Goal: Information Seeking & Learning: Learn about a topic

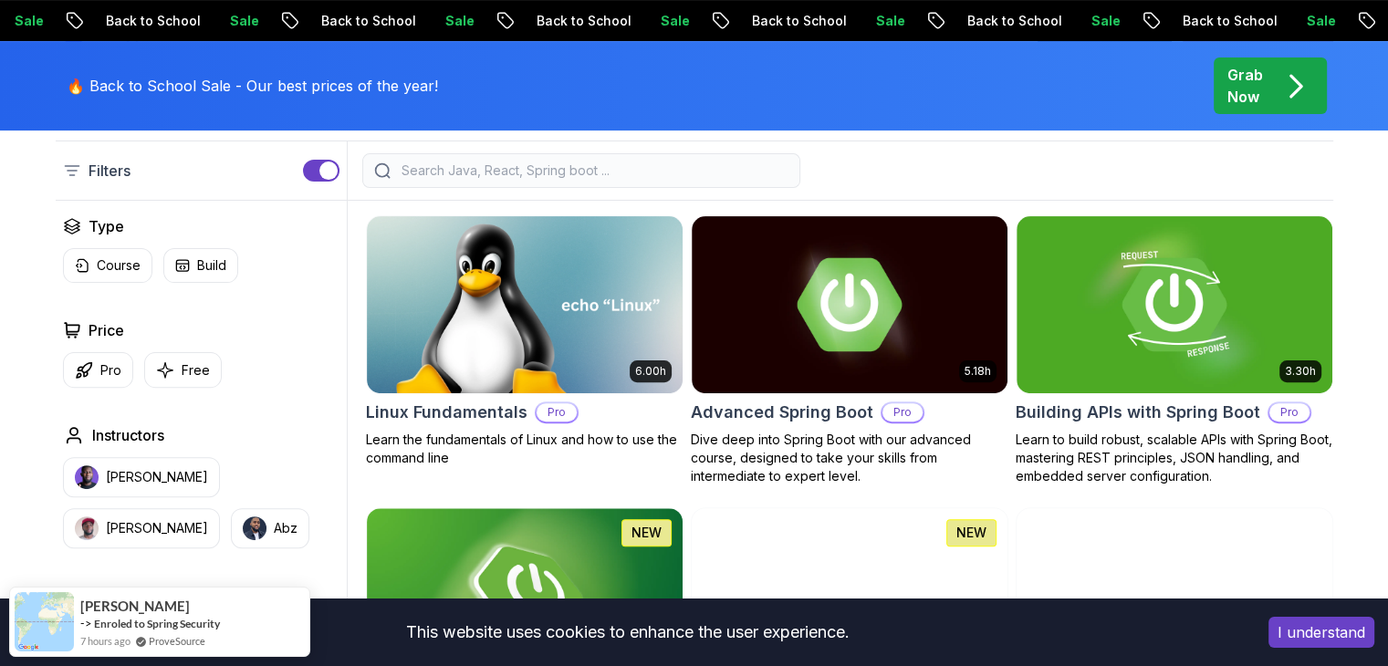
scroll to position [489, 0]
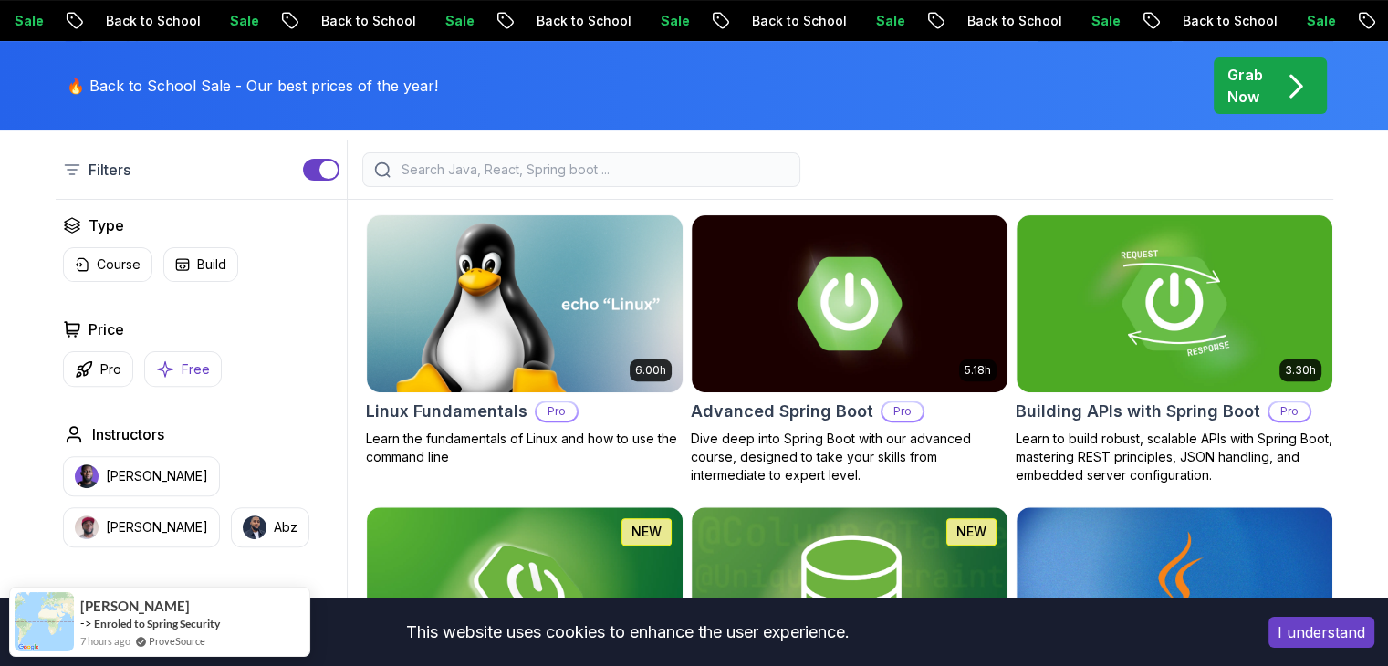
click at [172, 367] on button "Free" at bounding box center [183, 369] width 78 height 36
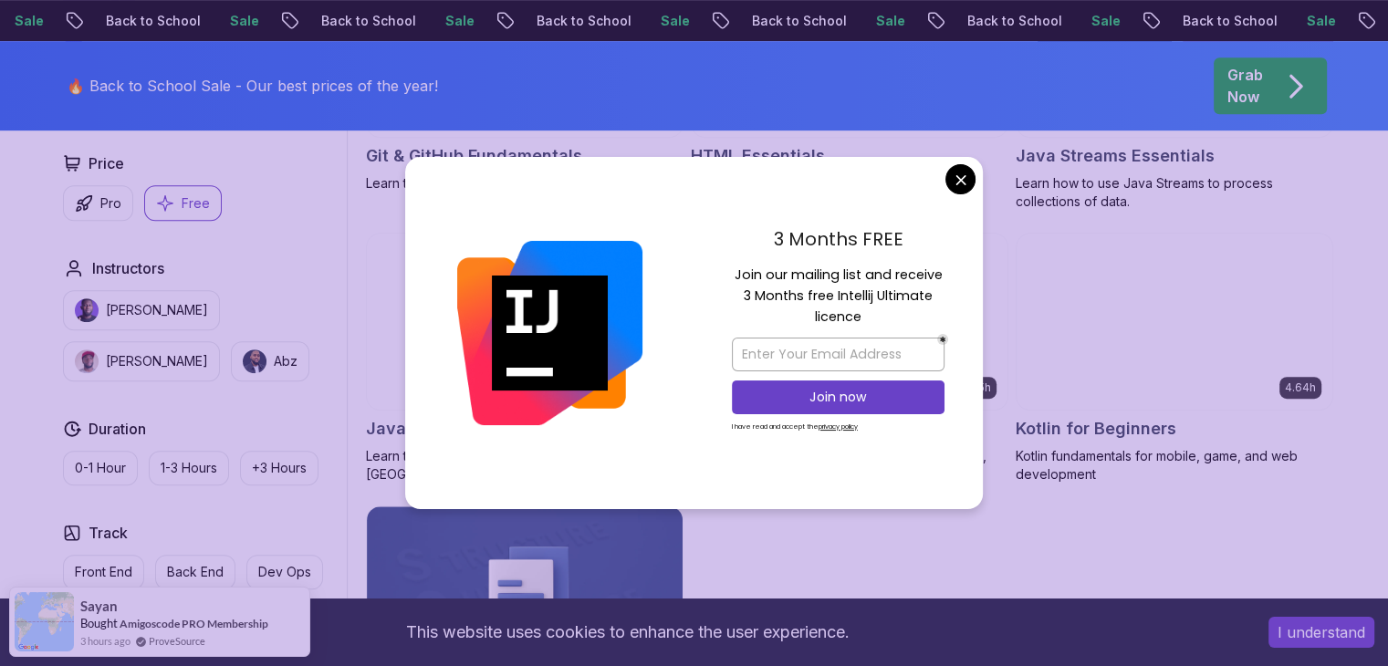
scroll to position [1022, 0]
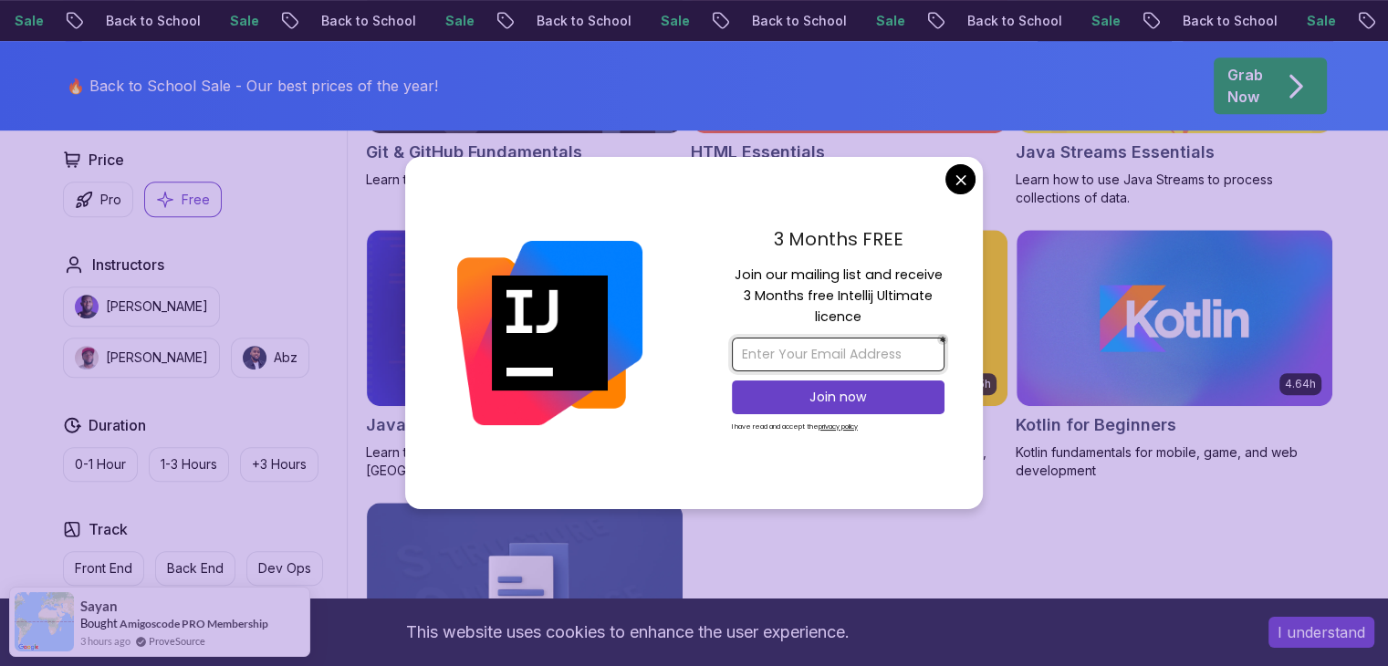
click at [830, 357] on input "email" at bounding box center [838, 355] width 213 height 34
type input "21jr1a4409@gmail.com"
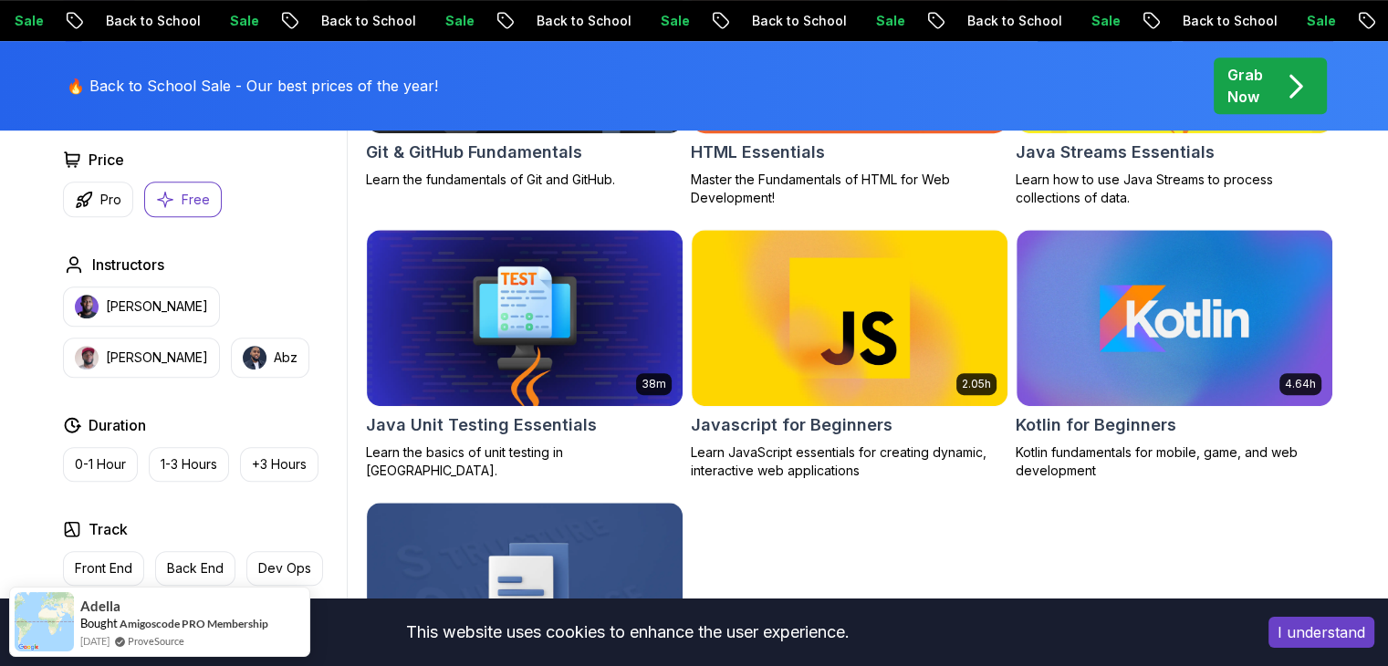
click at [952, 182] on body "Sale Back to School Sale Back to School Sale Back to School Sale Back to School…" at bounding box center [694, 345] width 1388 height 2734
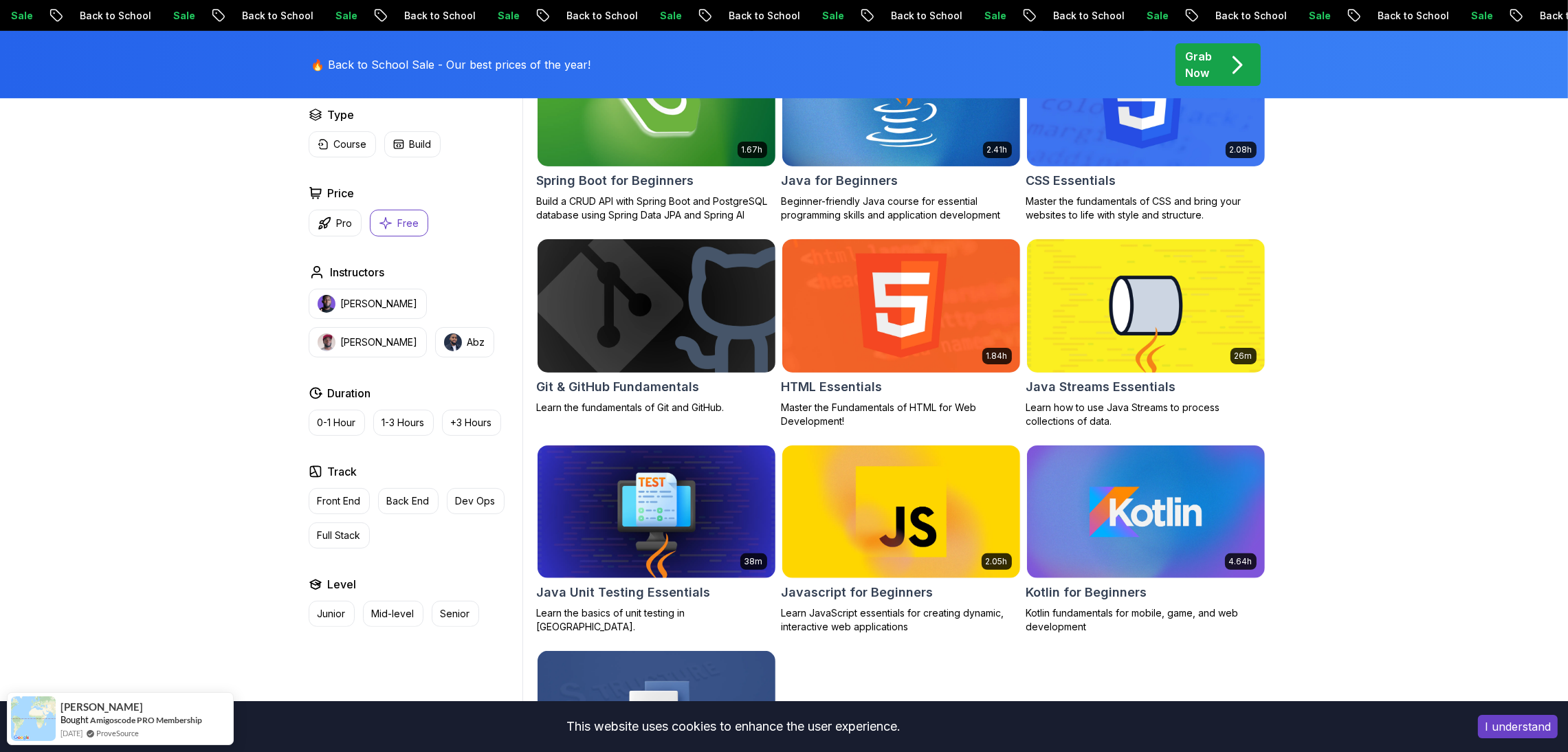
scroll to position [488, 0]
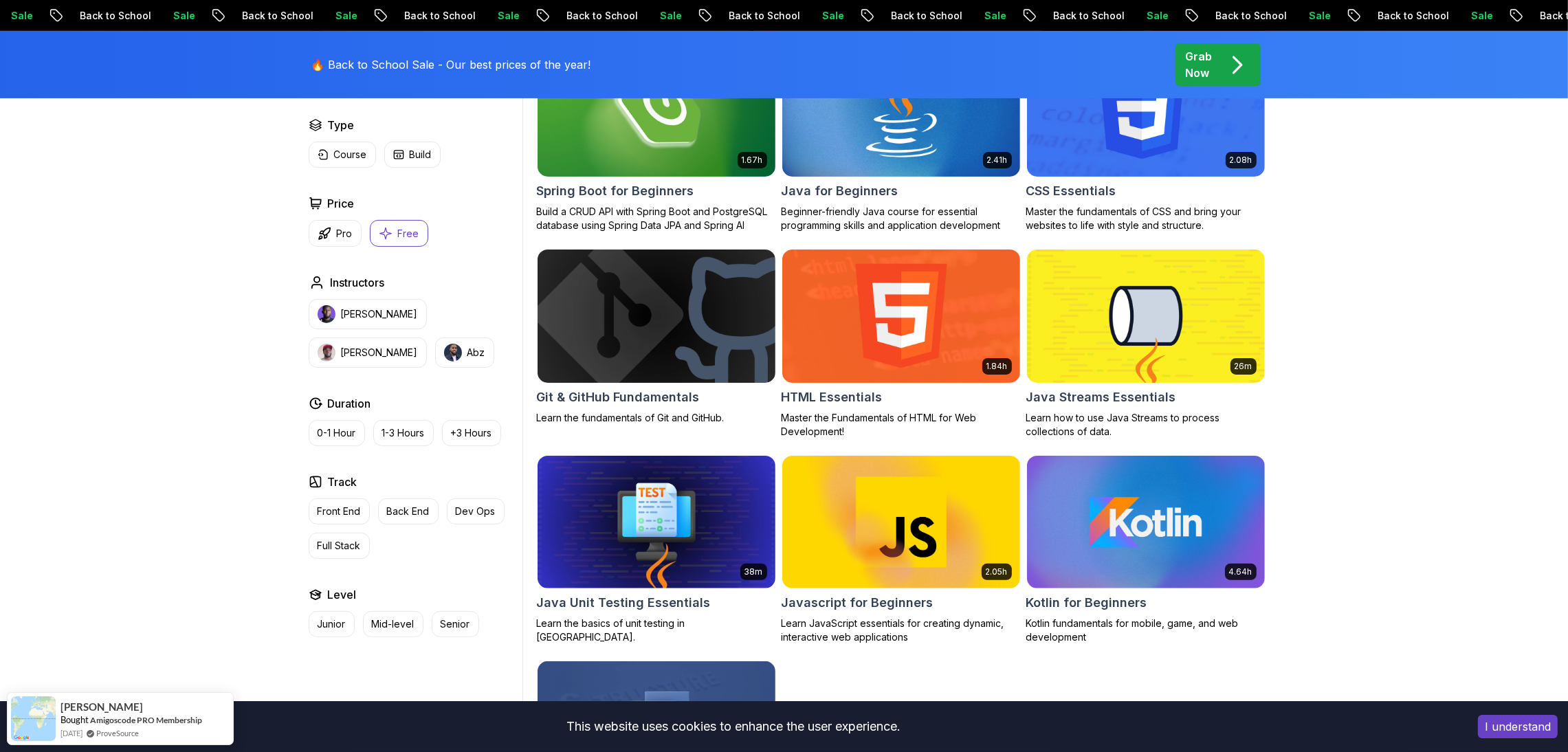
click at [307, 501] on div "Applied Filters Clear All free Type Course Build Price Pro Free Instructors Nel…" at bounding box center [412, 340] width 219 height 595
click at [326, 501] on p "Full Stack" at bounding box center [339, 546] width 43 height 14
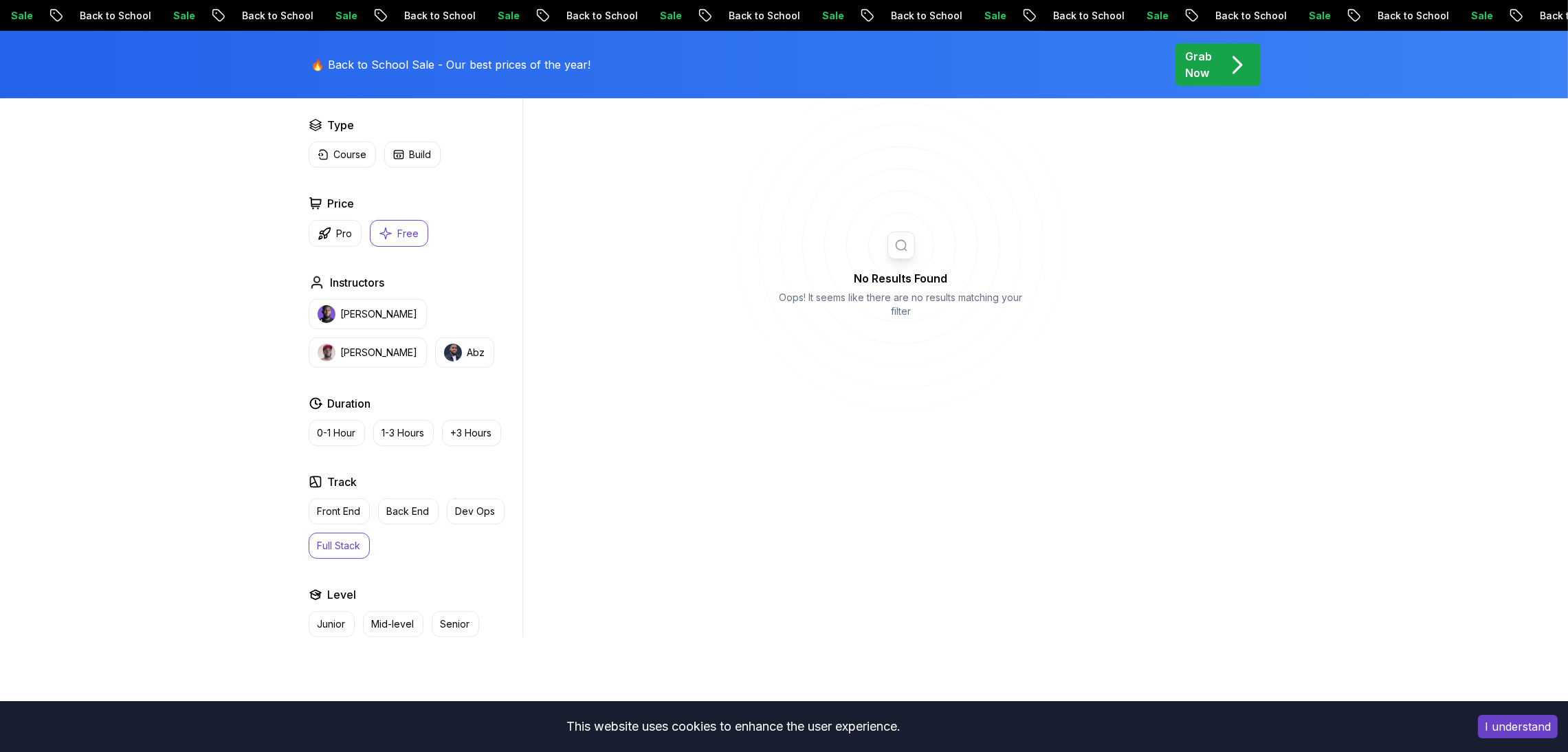
click at [326, 501] on p "Full Stack" at bounding box center [339, 546] width 43 height 14
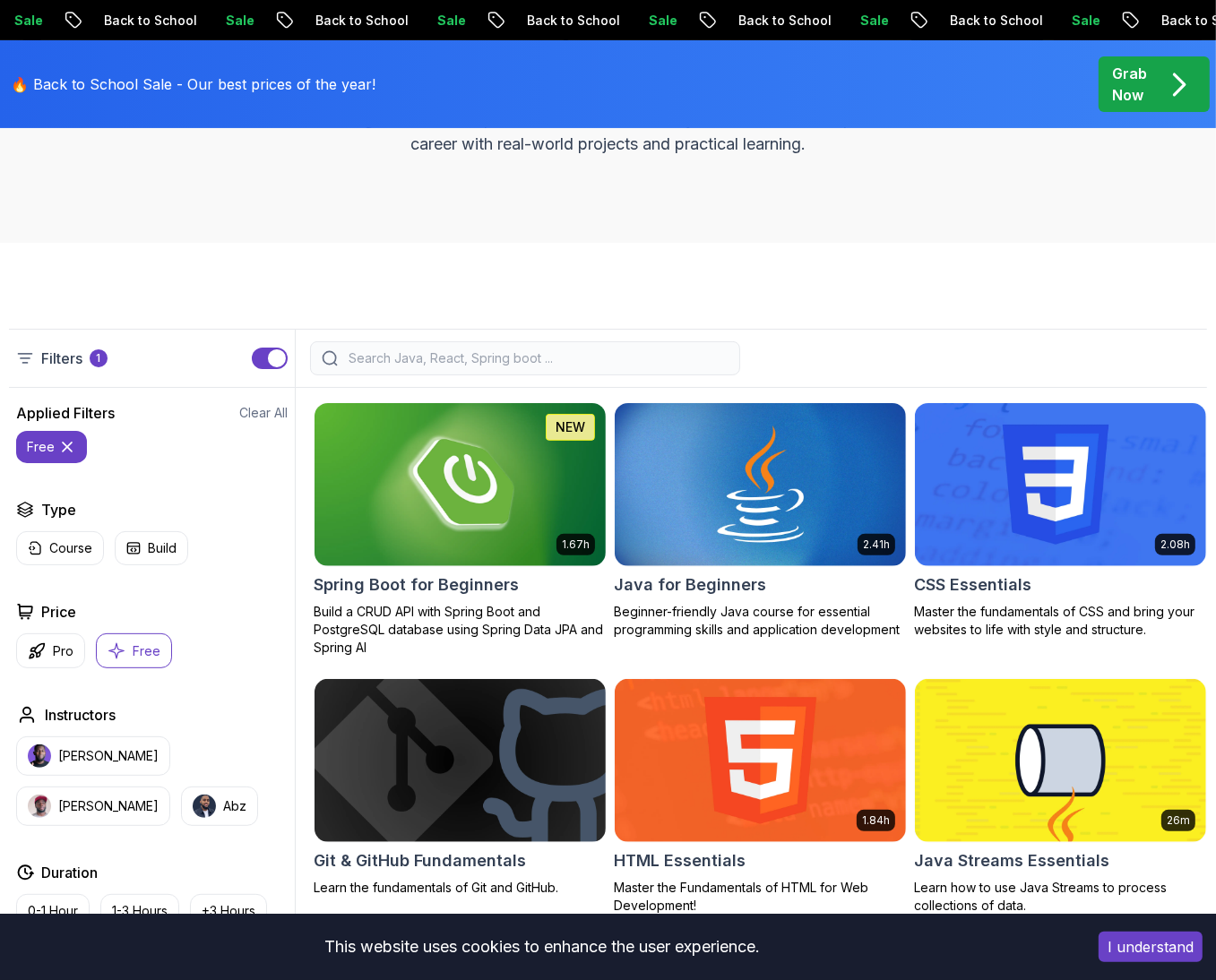
scroll to position [277, 0]
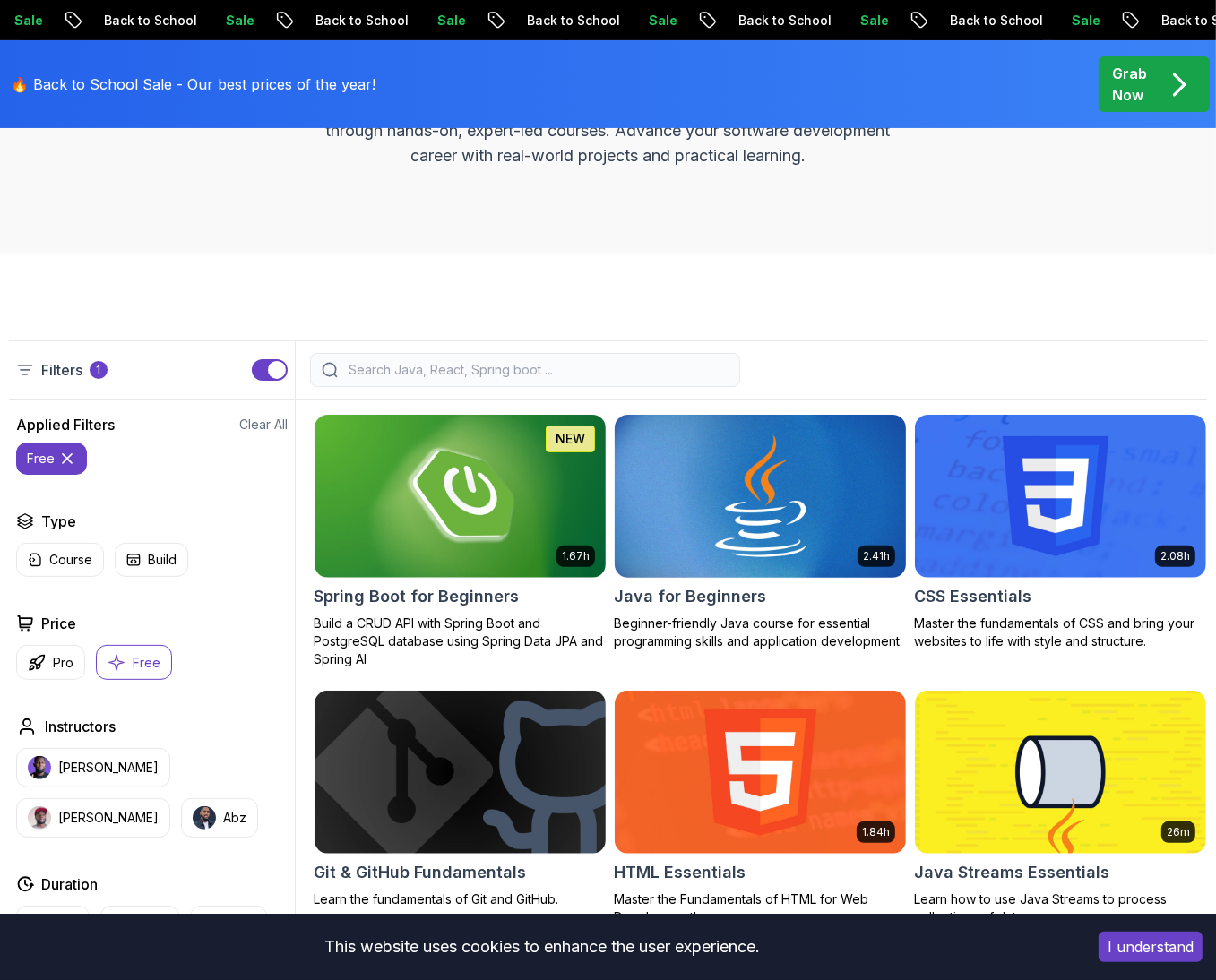
click at [784, 522] on img at bounding box center [760, 496] width 305 height 171
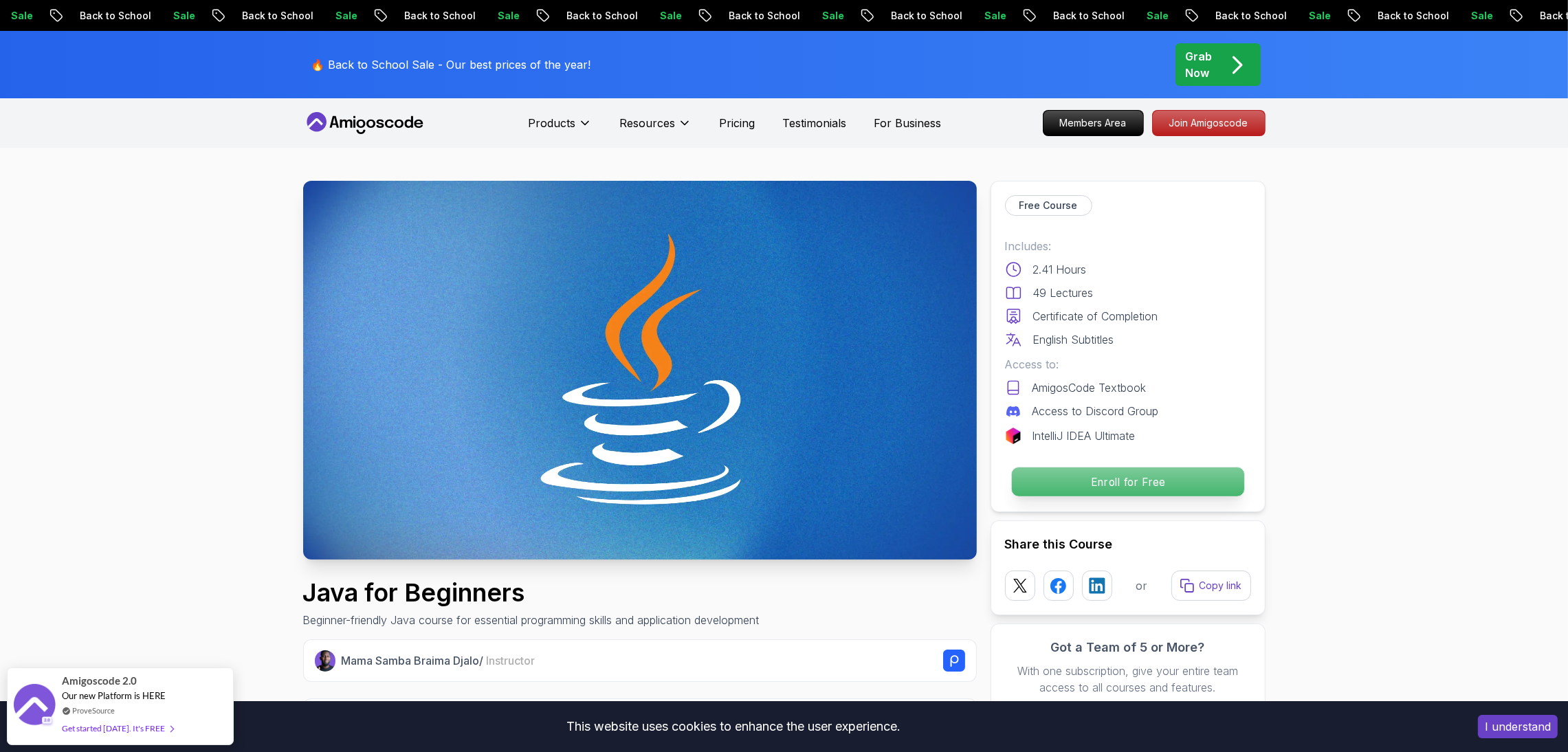
click at [1045, 482] on p "Enroll for Free" at bounding box center [1127, 481] width 232 height 29
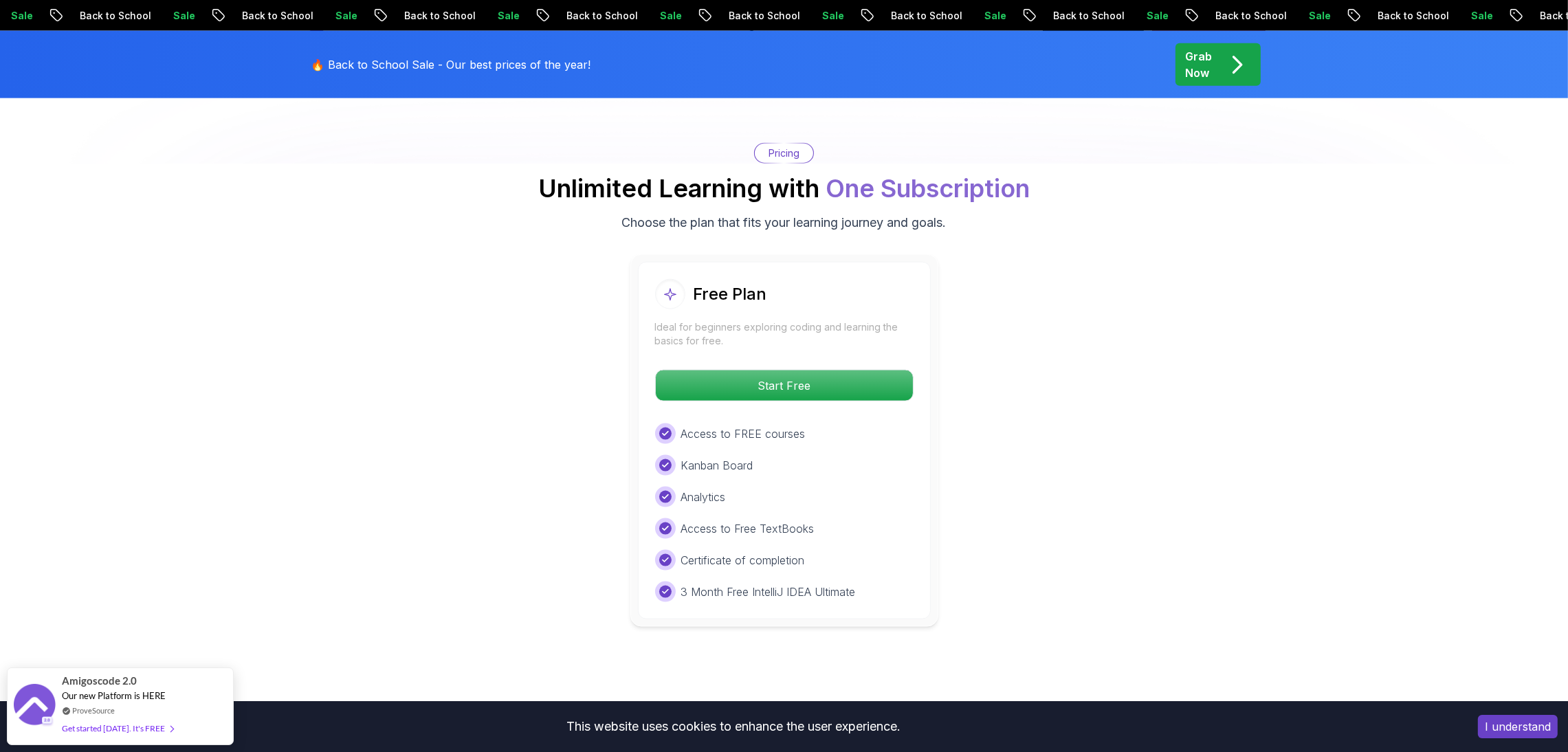
scroll to position [2744, 0]
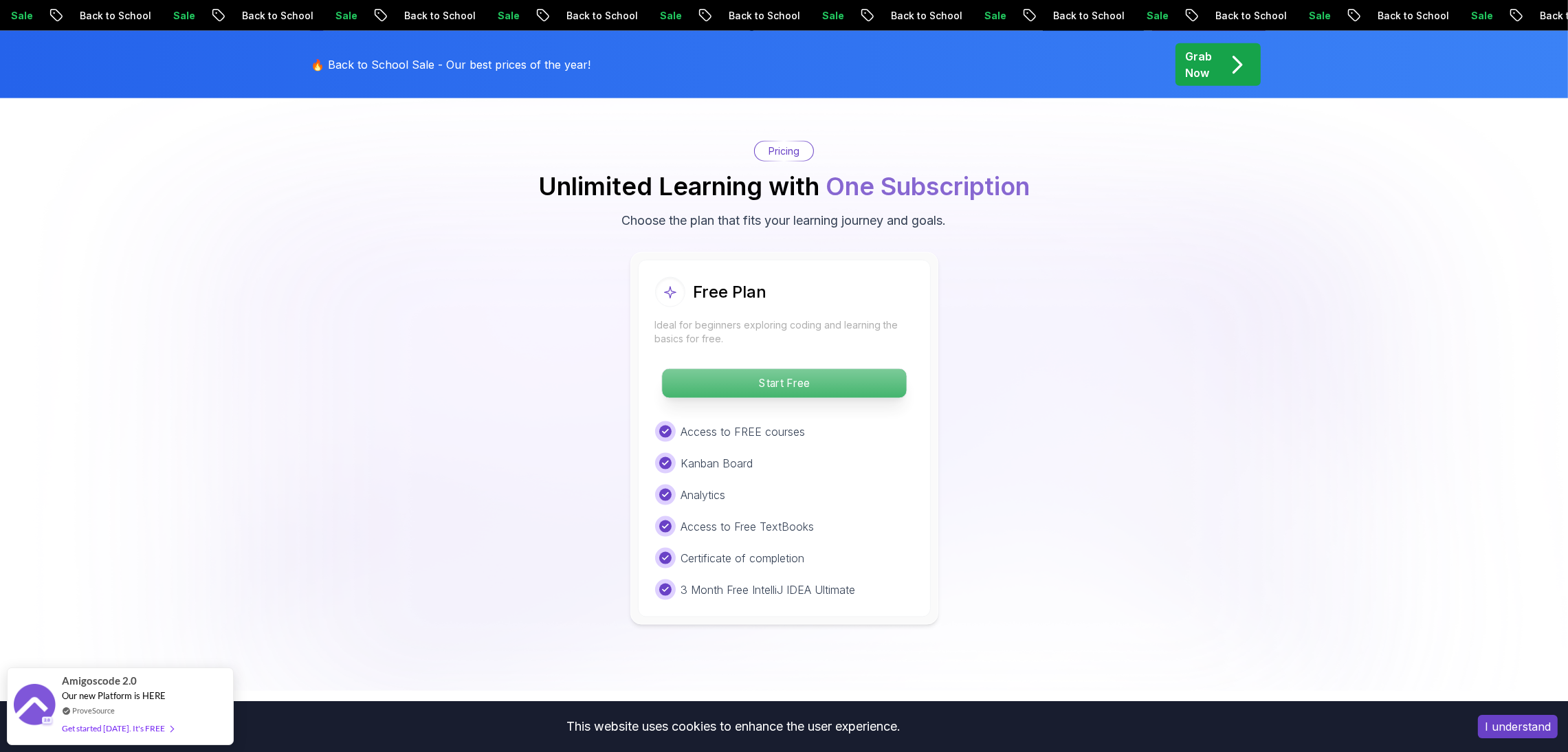
click at [830, 369] on p "Start Free" at bounding box center [784, 384] width 244 height 29
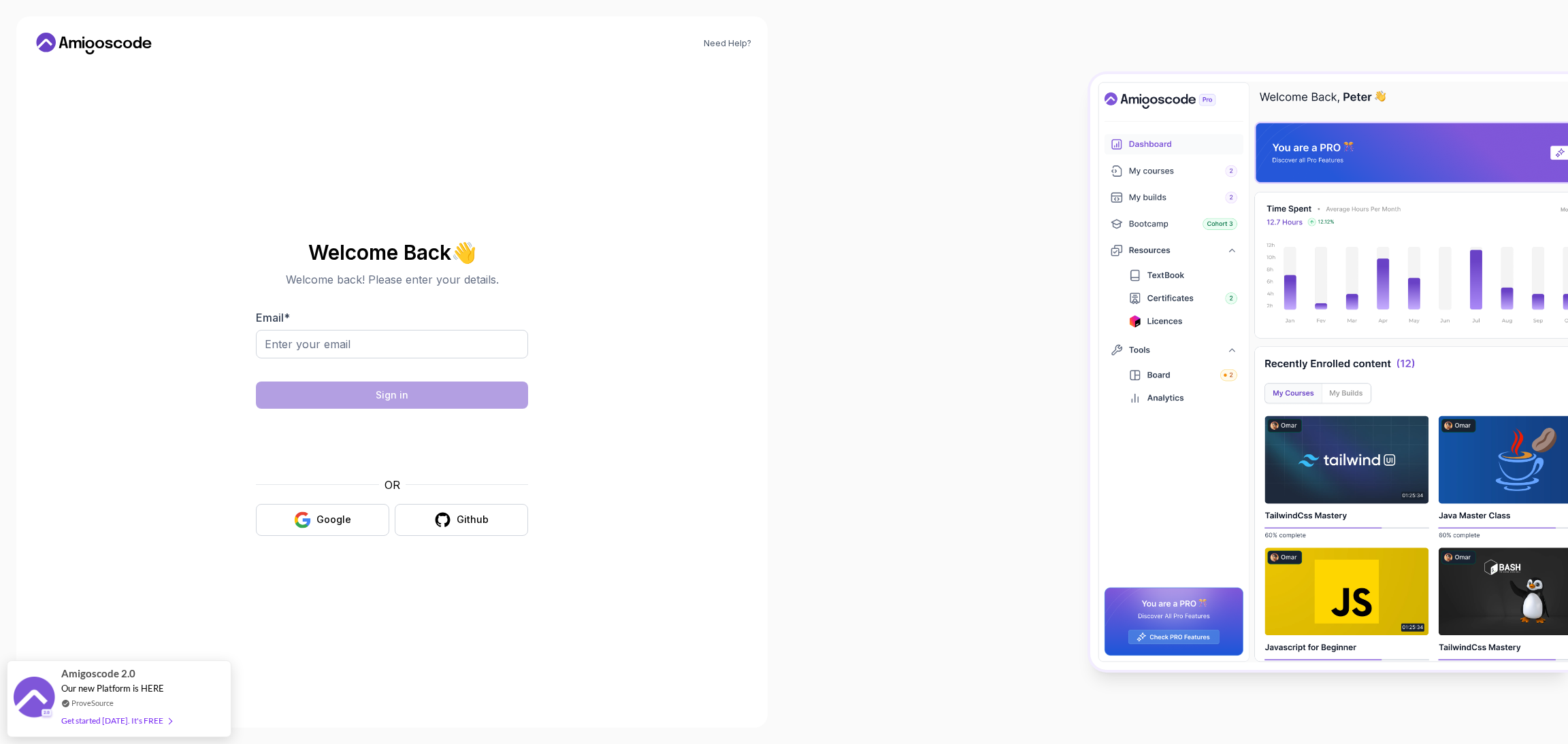
click at [328, 496] on div "Welcome Back 👋 Welcome back! Please enter your details. Email * Sign in OR Goog…" at bounding box center [392, 389] width 272 height 322
click at [328, 496] on button "Google" at bounding box center [322, 520] width 134 height 32
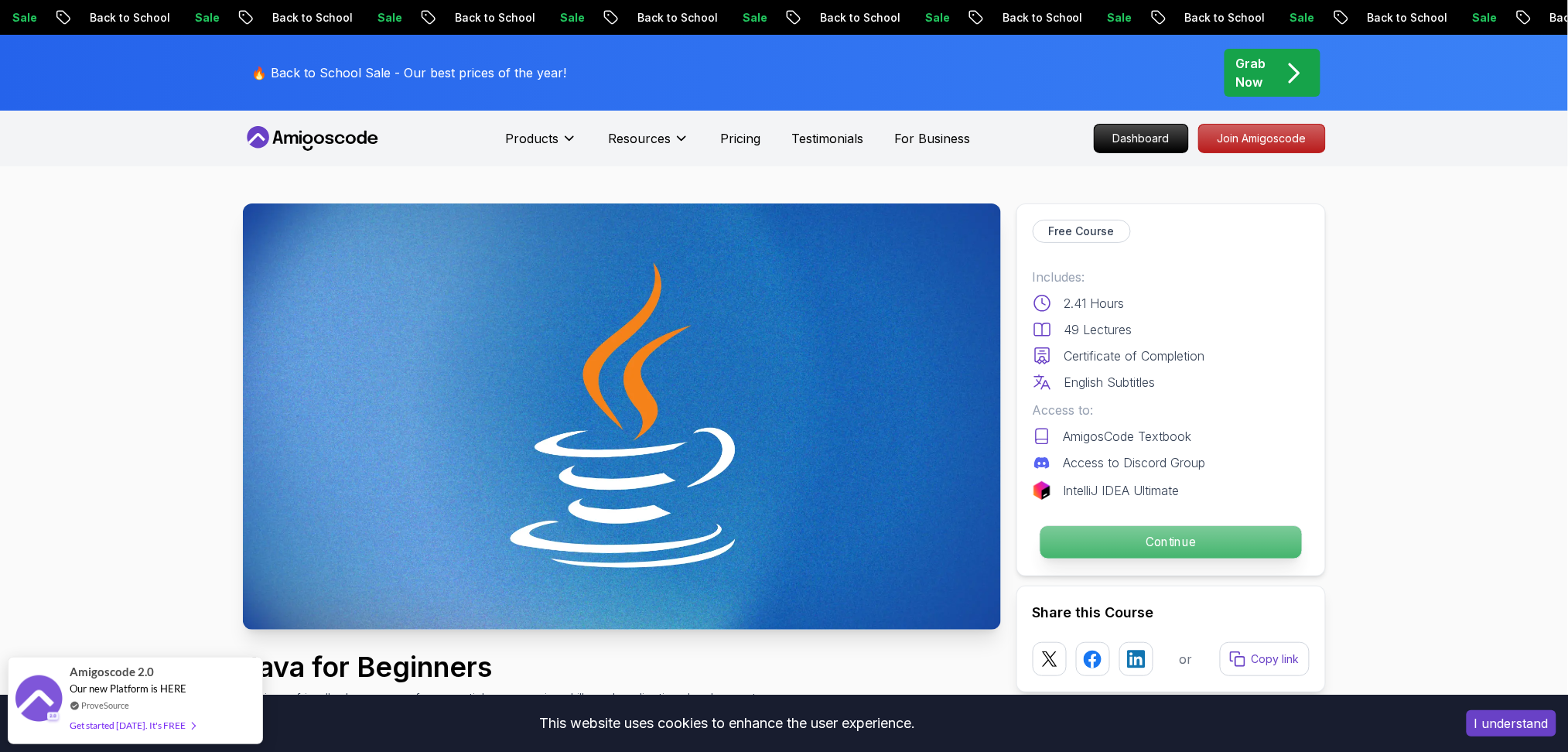
click at [1075, 533] on p "Continue" at bounding box center [1170, 542] width 261 height 32
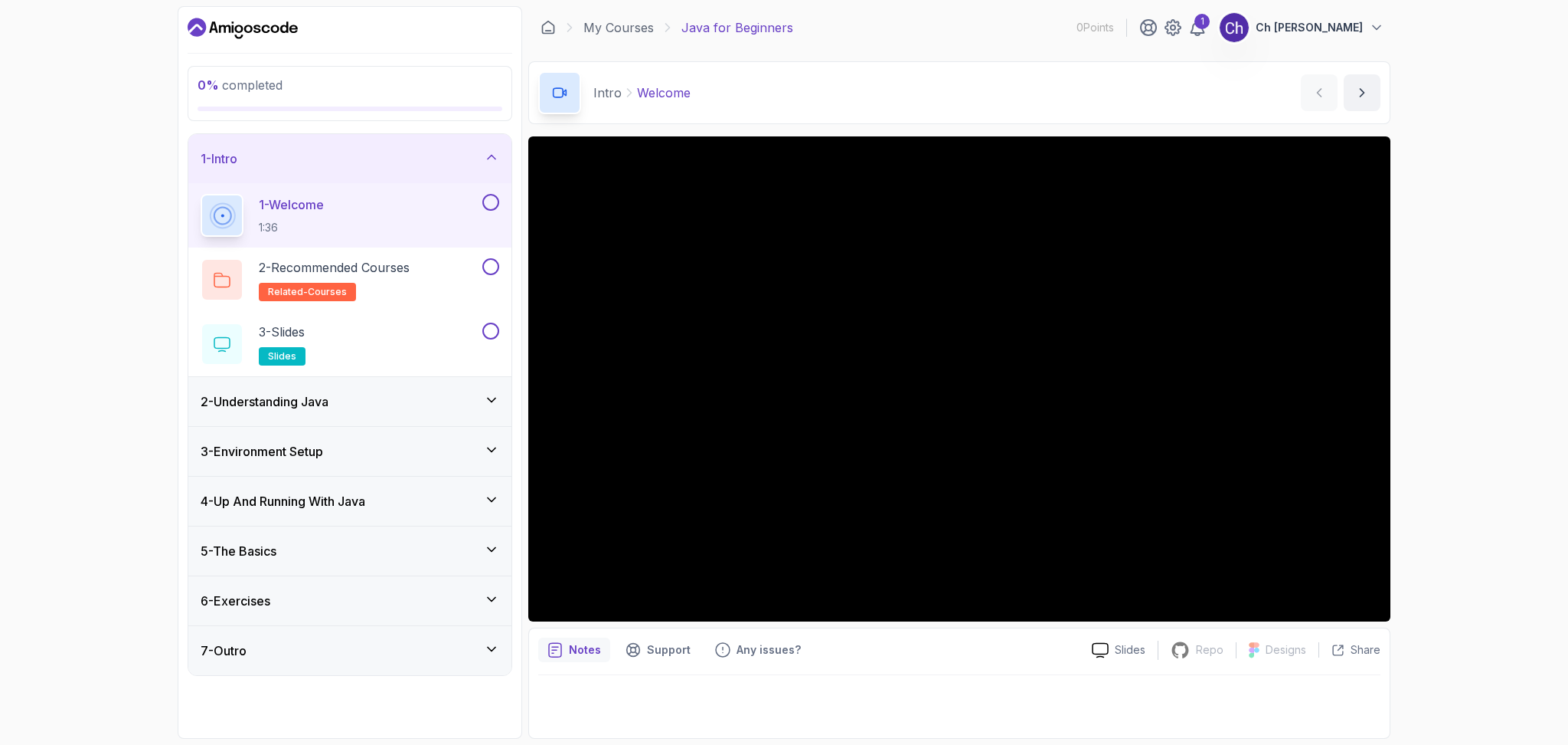
click at [488, 398] on icon at bounding box center [491, 400] width 8 height 4
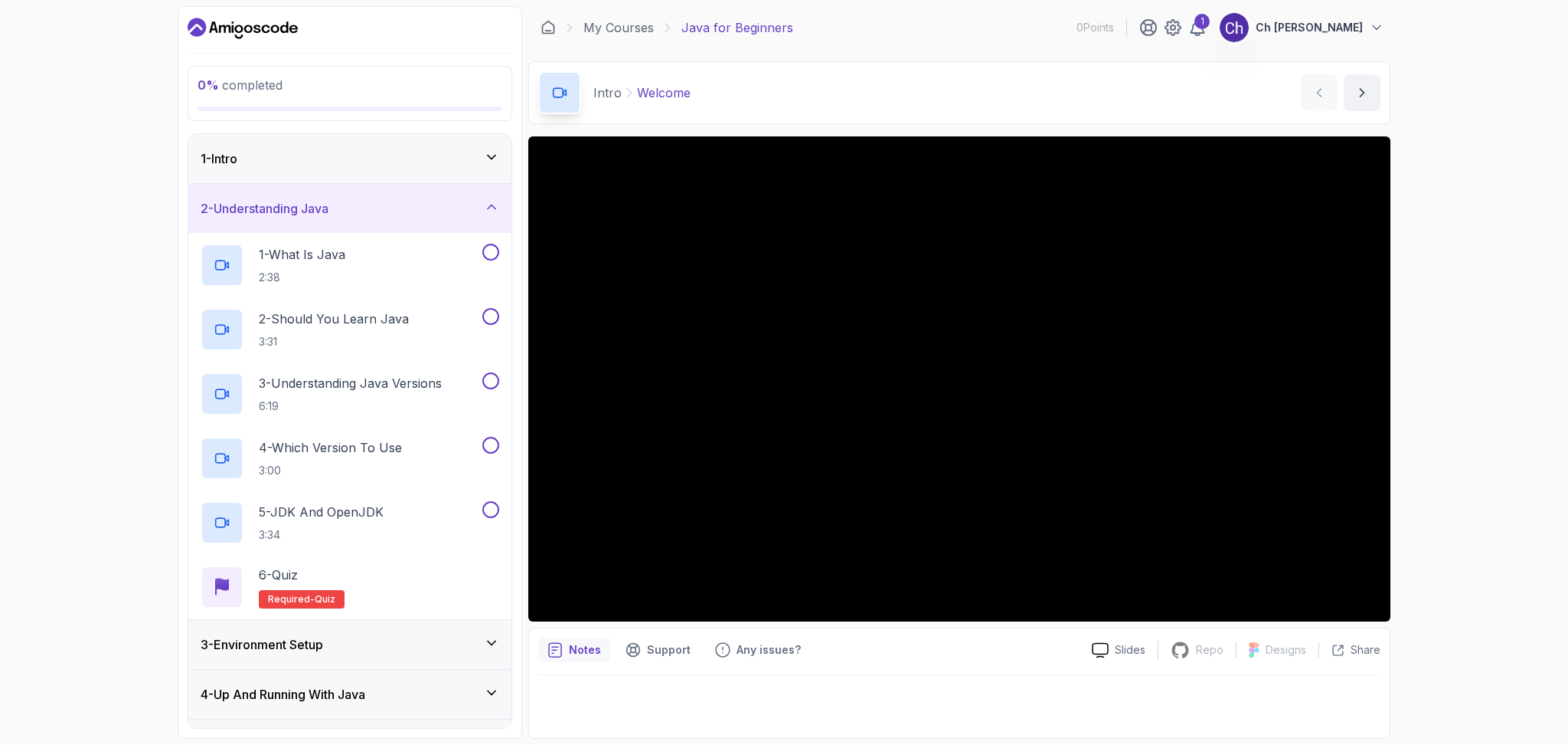
click at [487, 206] on icon at bounding box center [492, 207] width 15 height 15
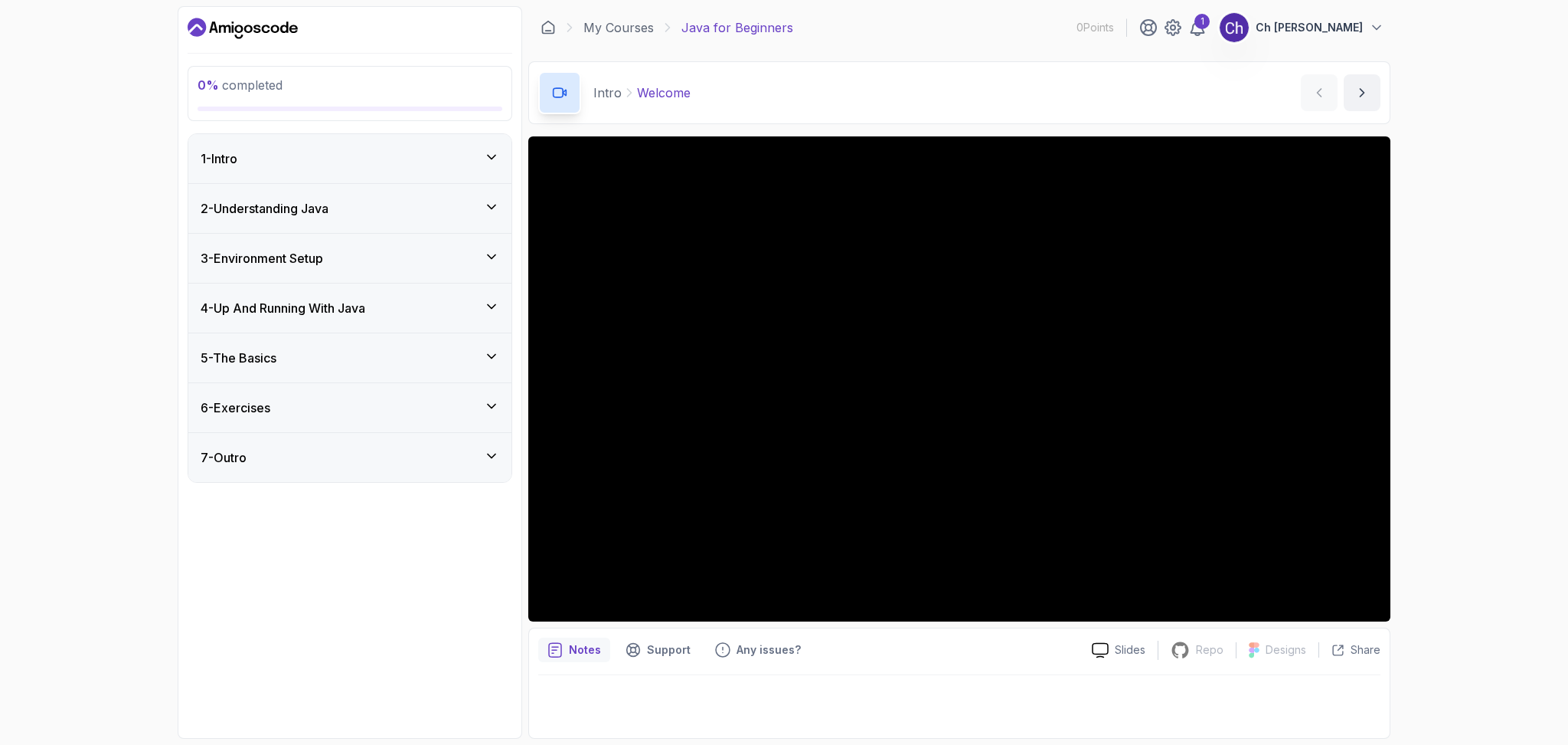
click at [486, 256] on icon at bounding box center [492, 257] width 15 height 15
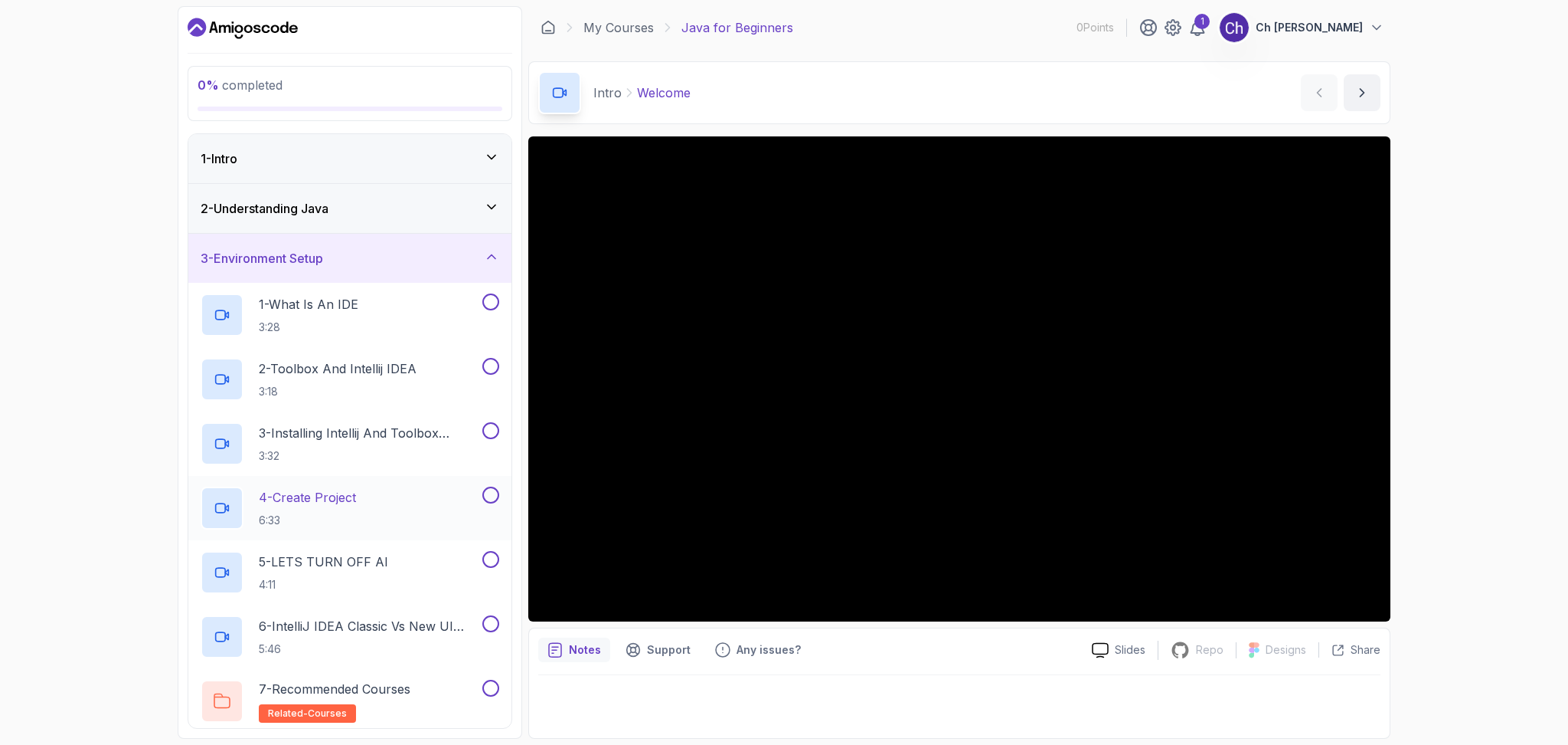
scroll to position [204, 0]
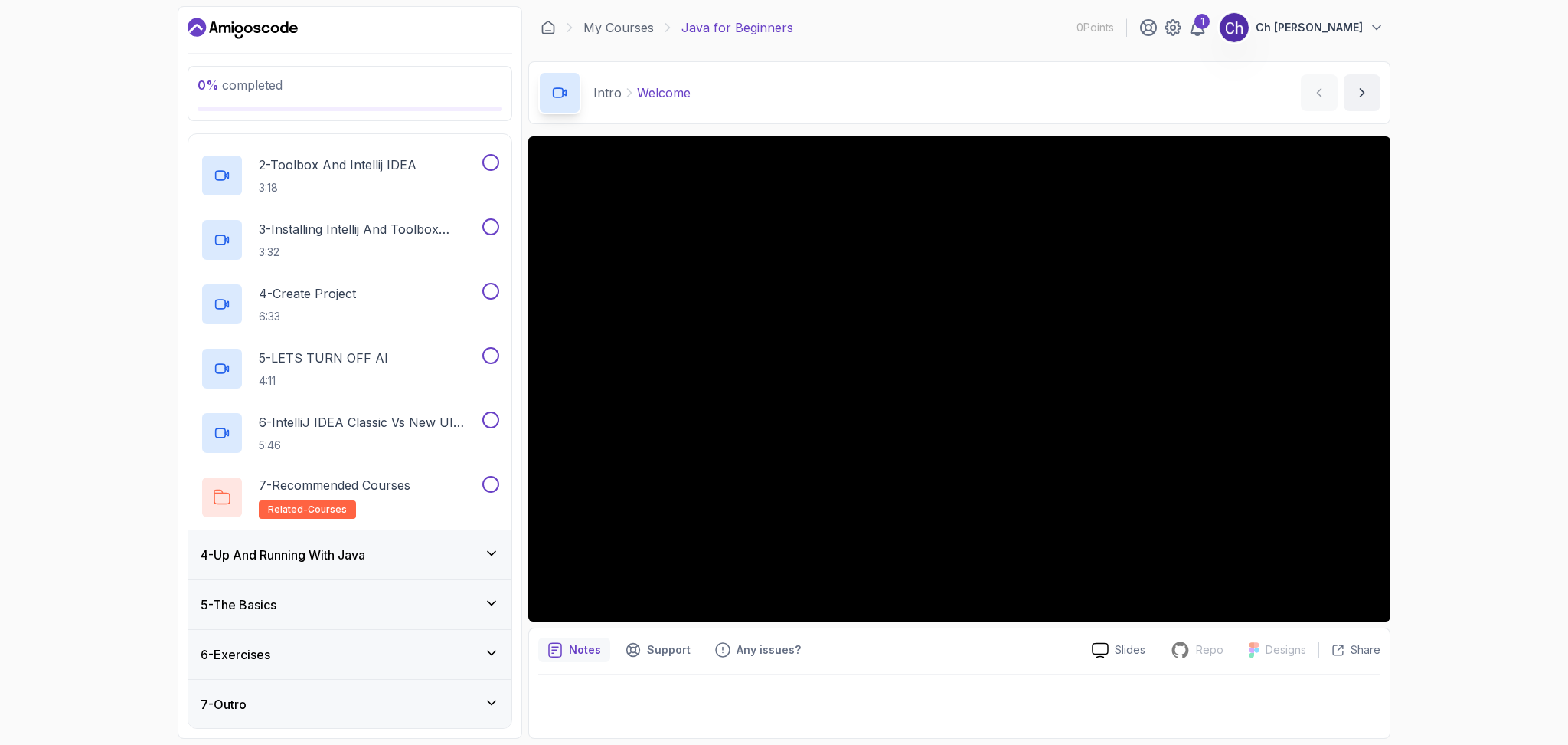
click at [493, 593] on div "5 - The Basics" at bounding box center [349, 605] width 323 height 49
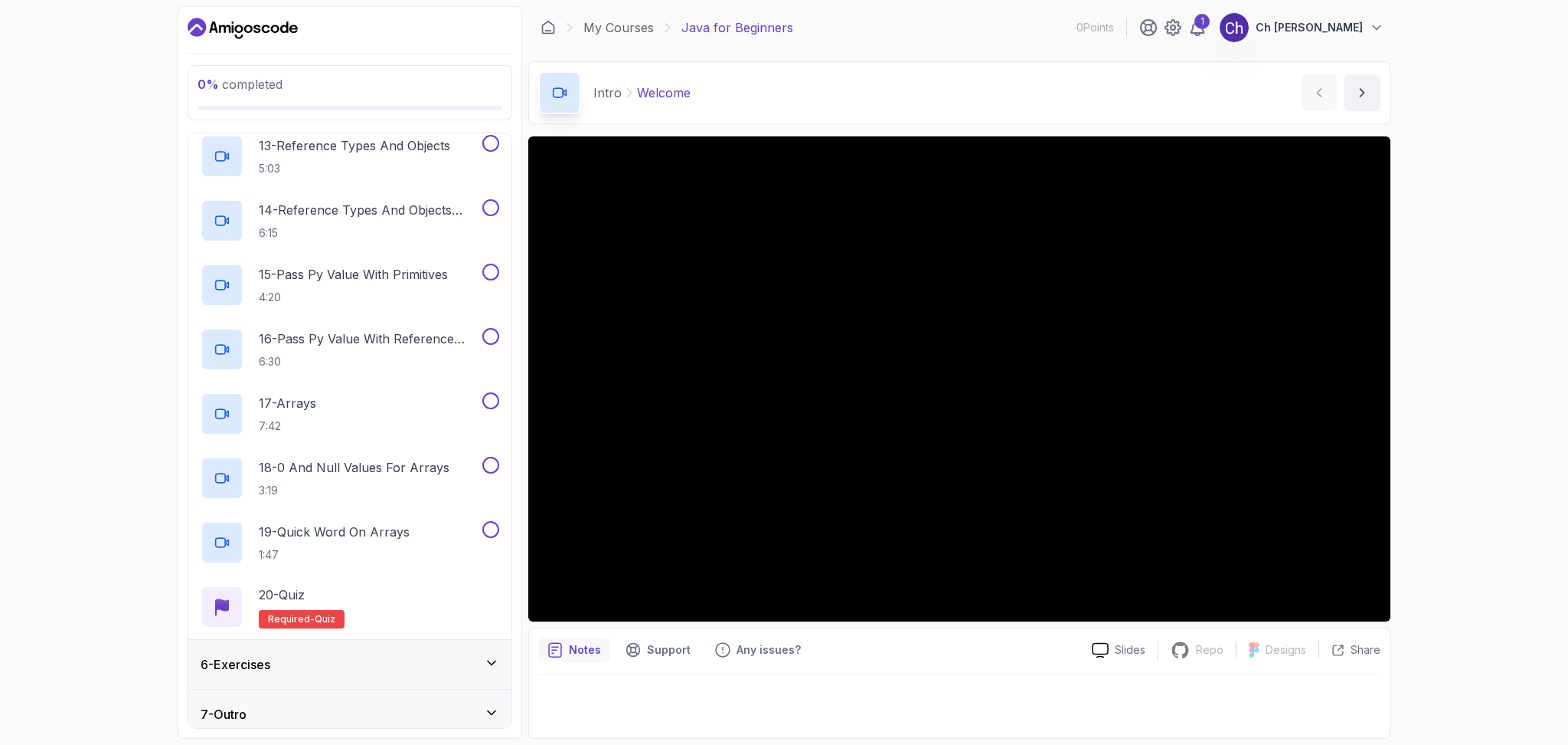
scroll to position [1040, 0]
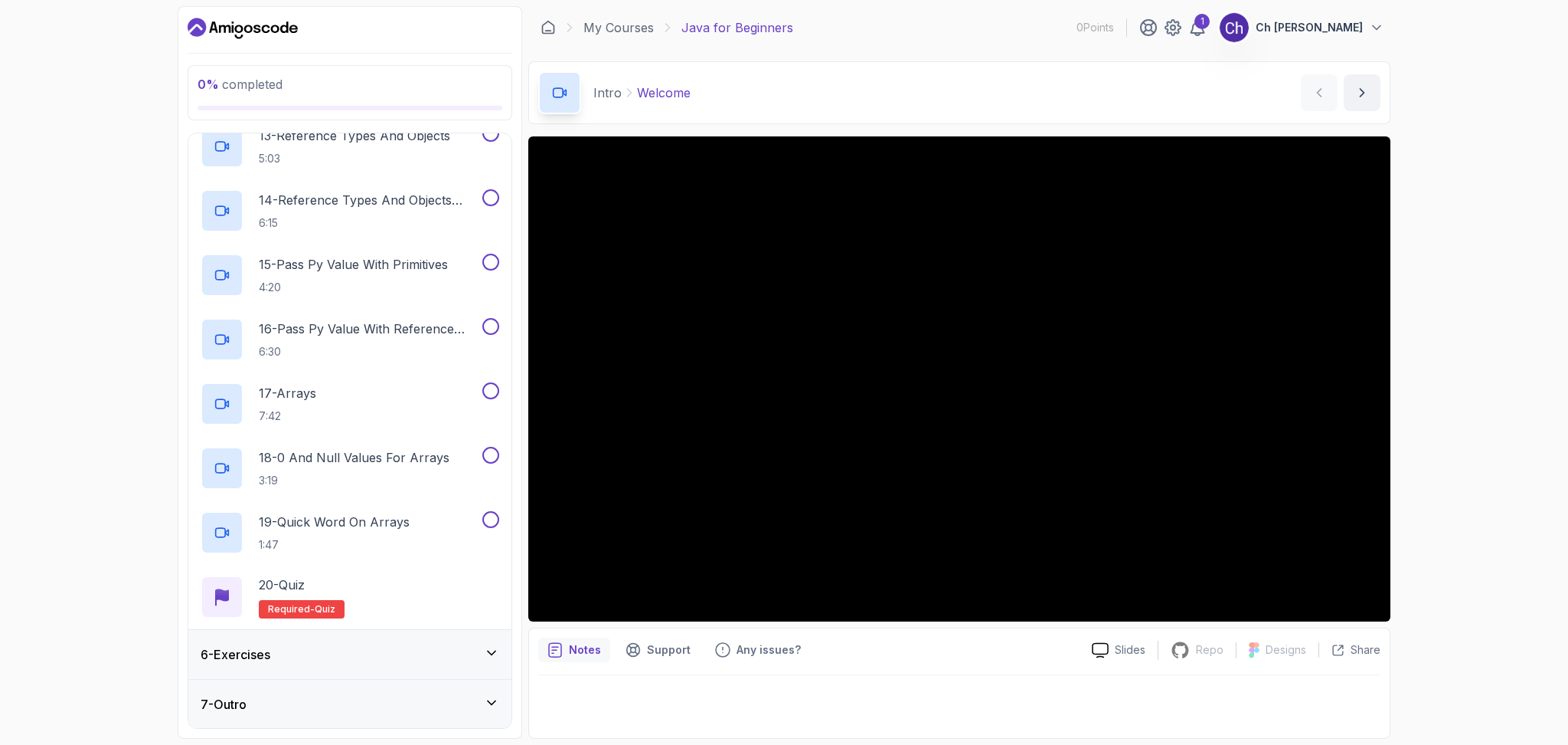
click at [493, 653] on icon at bounding box center [491, 653] width 8 height 4
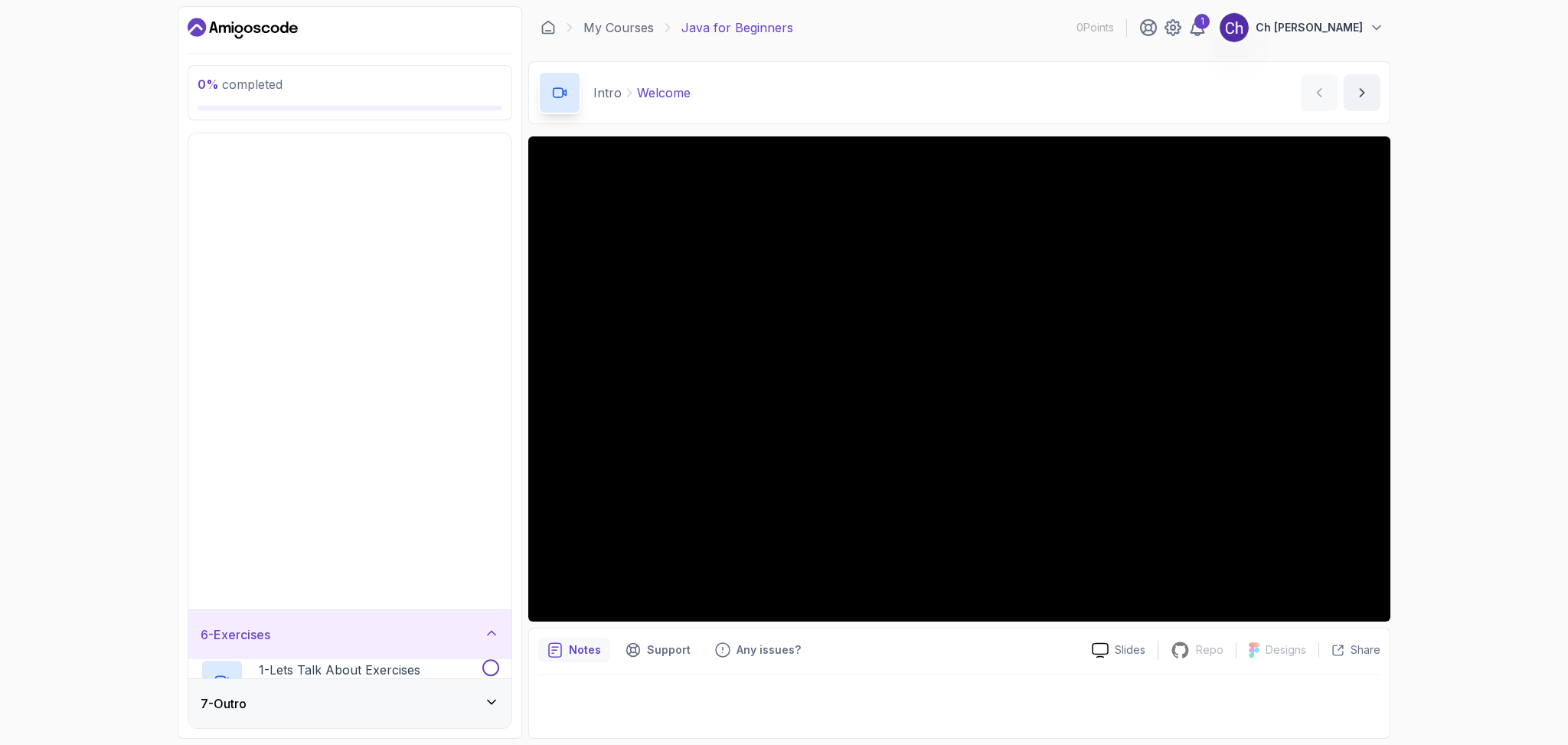
scroll to position [0, 0]
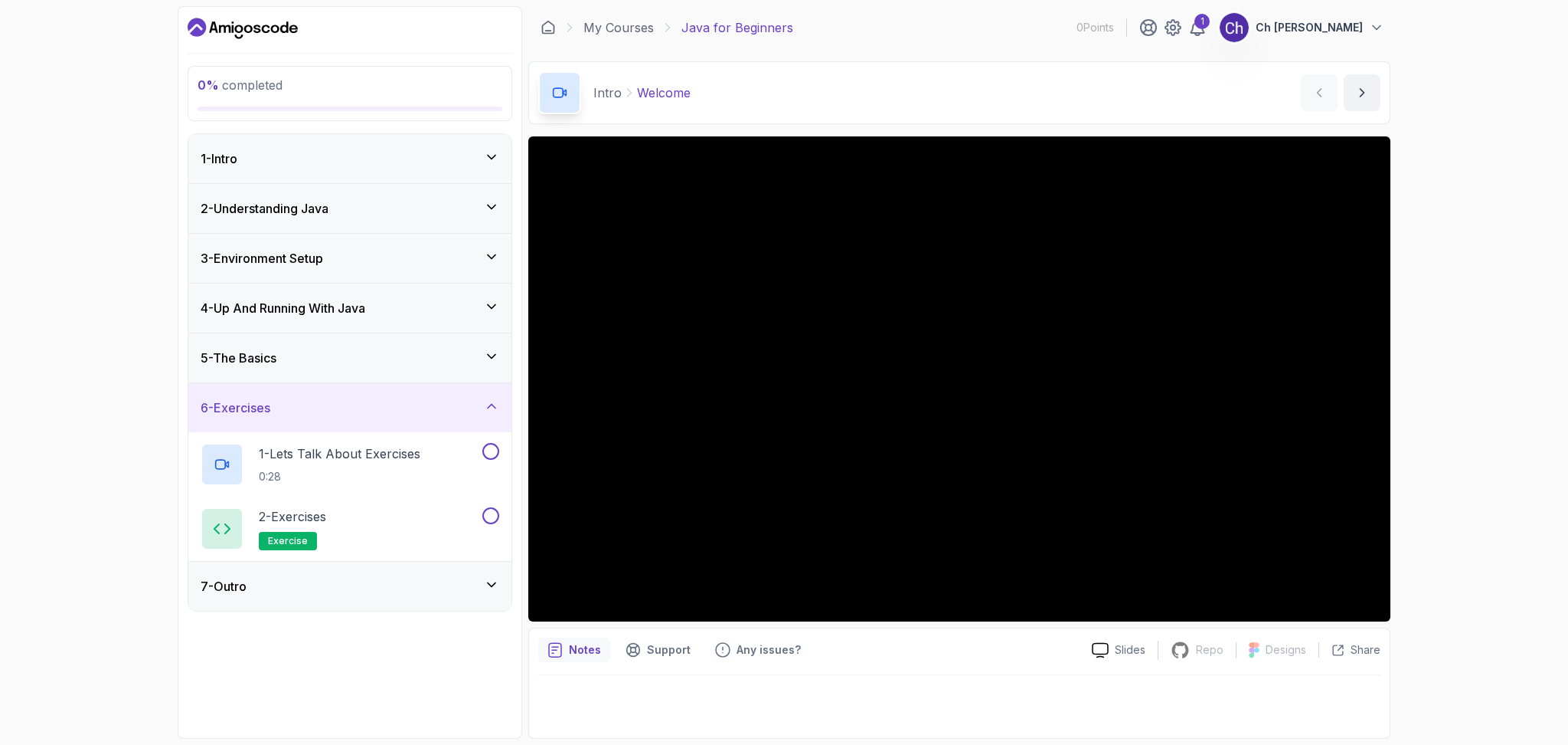
click at [493, 590] on icon at bounding box center [492, 585] width 15 height 15
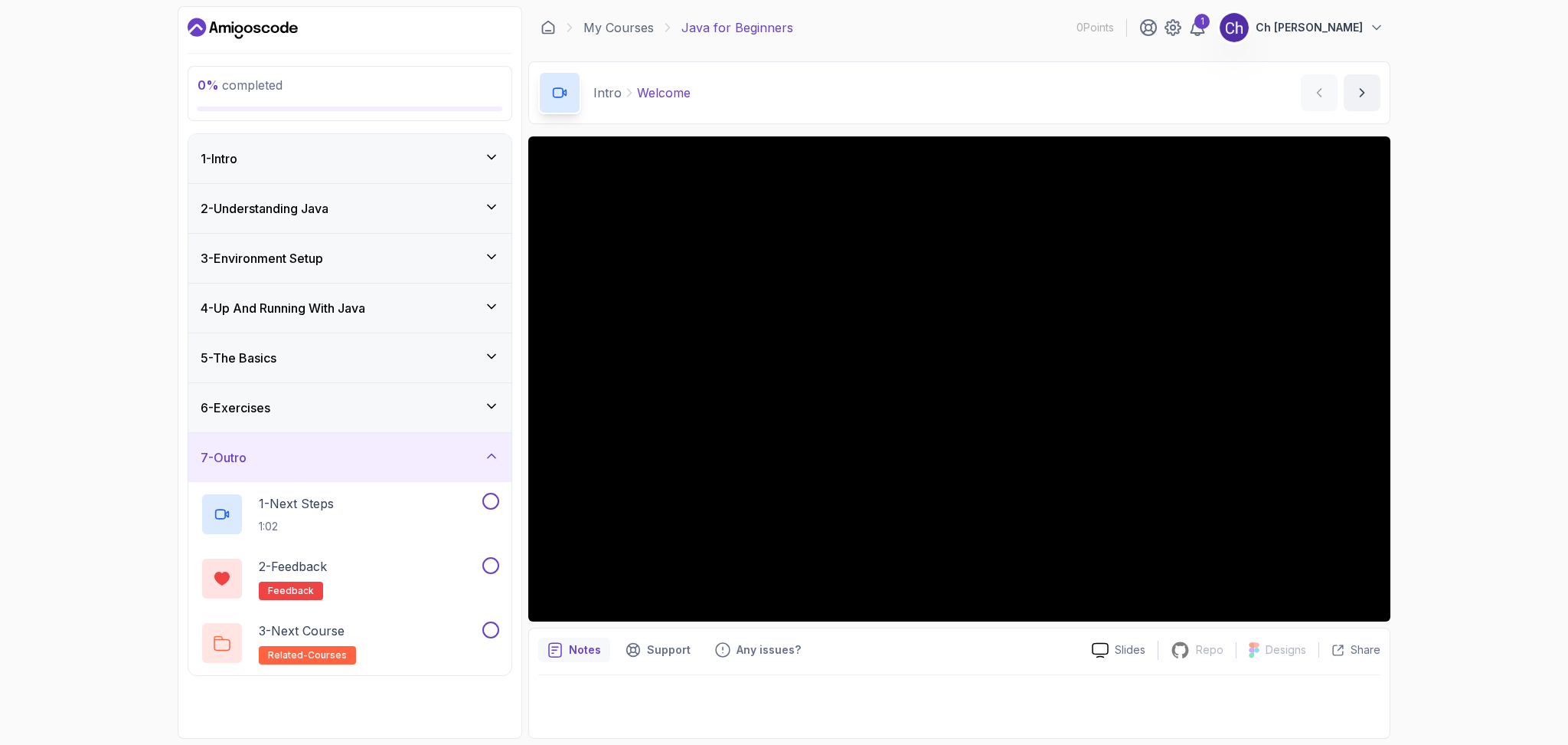
click at [436, 157] on div "1 - Intro" at bounding box center [350, 159] width 299 height 18
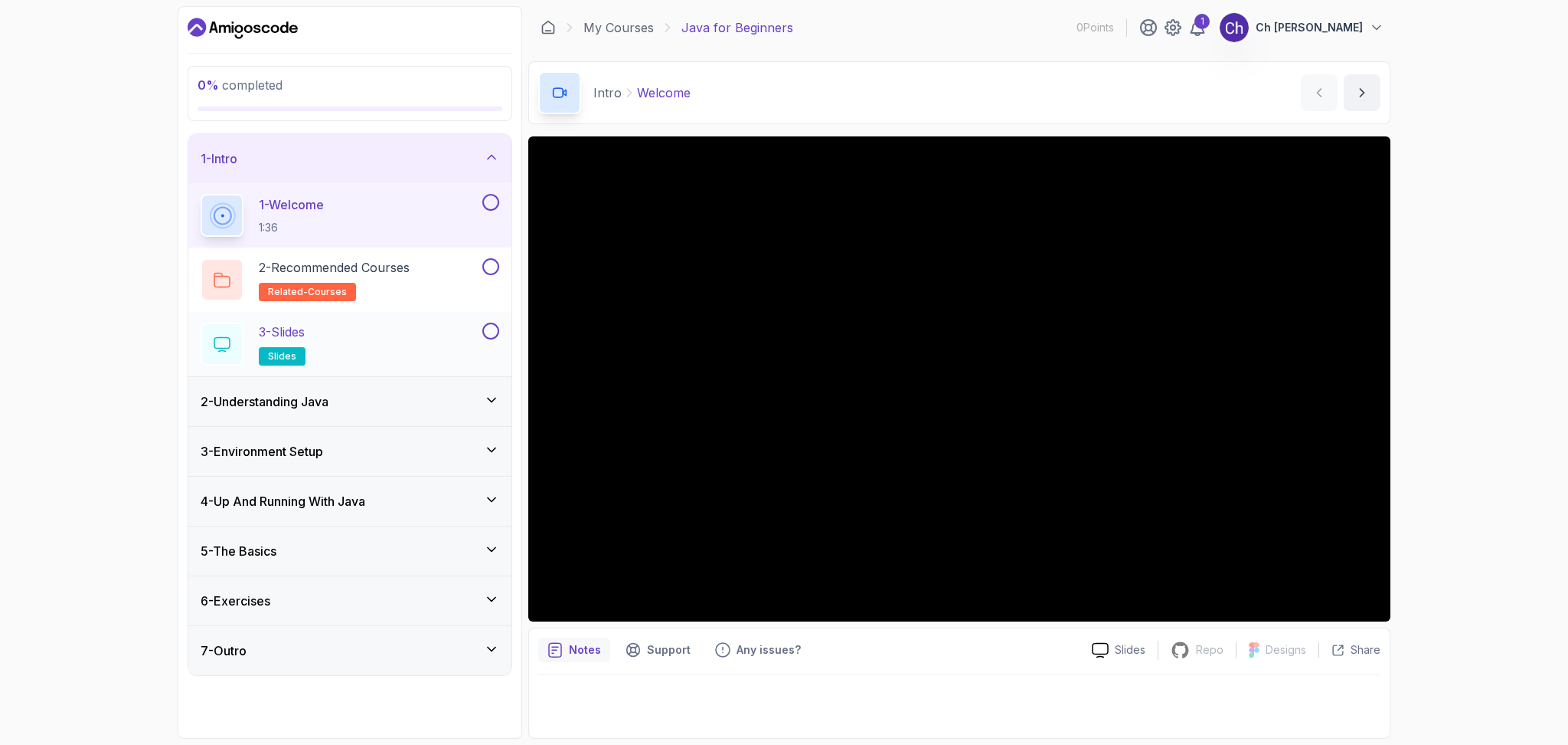
click at [401, 323] on div "3 - Slides slides" at bounding box center [340, 344] width 279 height 43
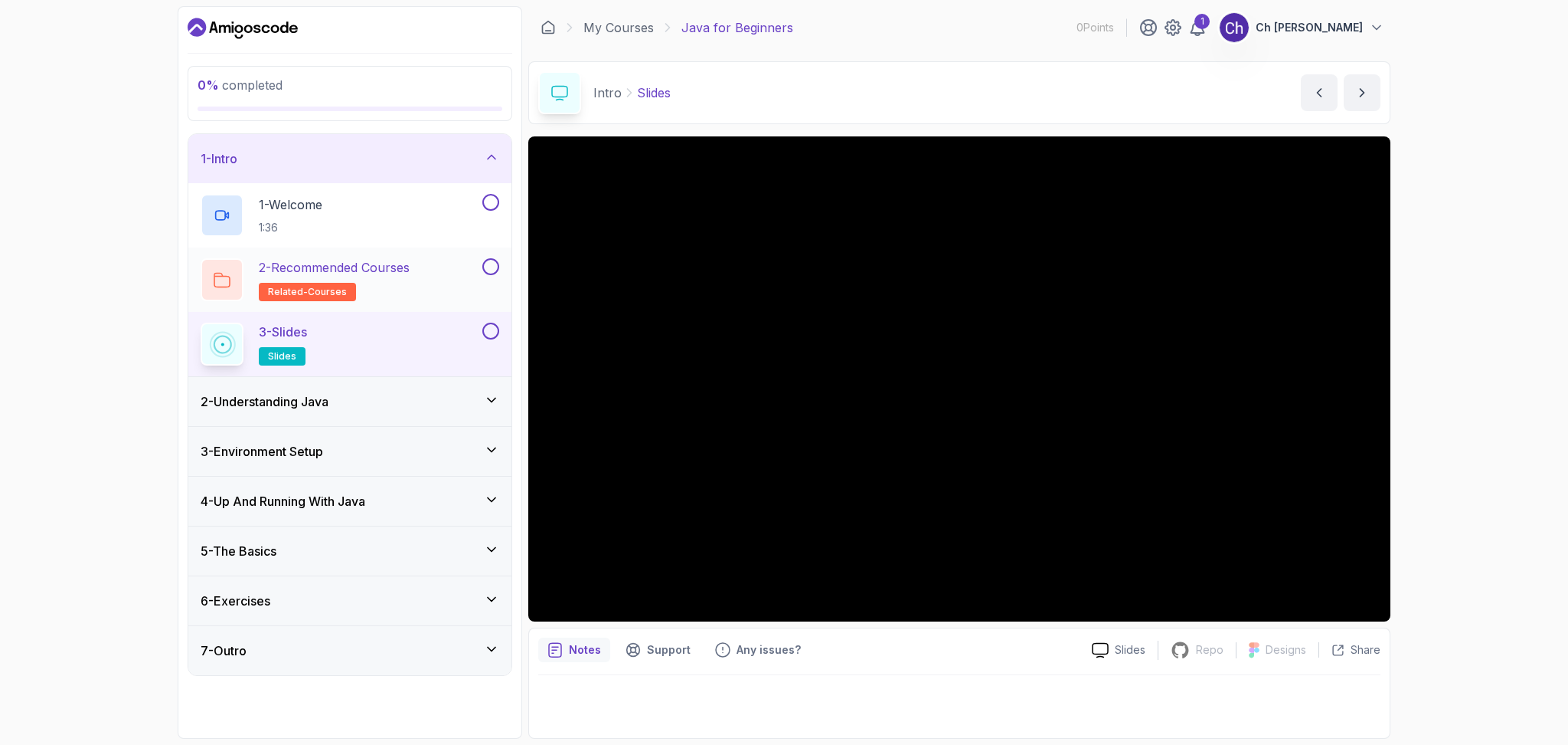
click at [383, 286] on h2 "2 - Recommended Courses related-courses" at bounding box center [334, 279] width 151 height 43
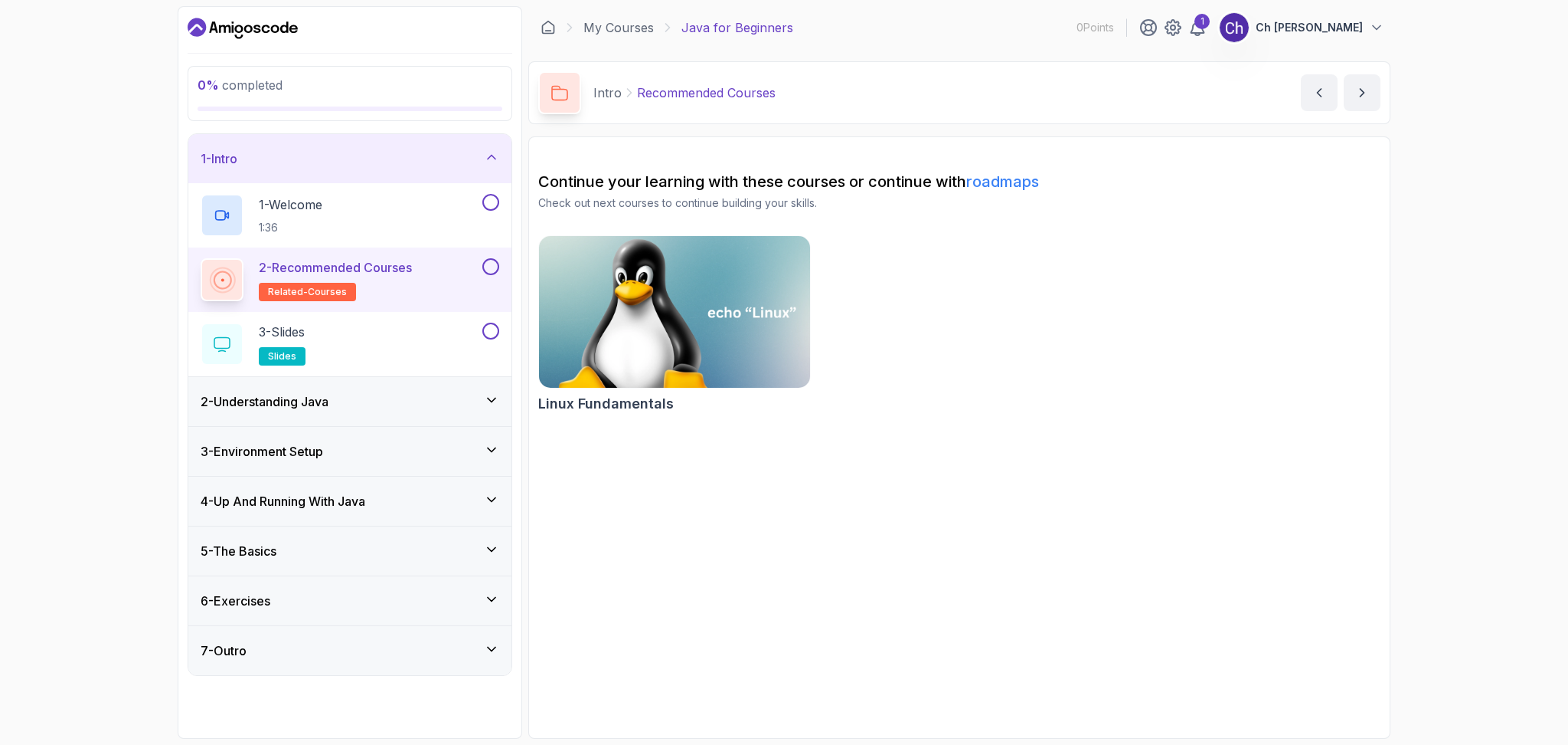
click at [623, 344] on img at bounding box center [674, 312] width 285 height 160
click at [996, 176] on link "roadmaps" at bounding box center [1002, 181] width 73 height 18
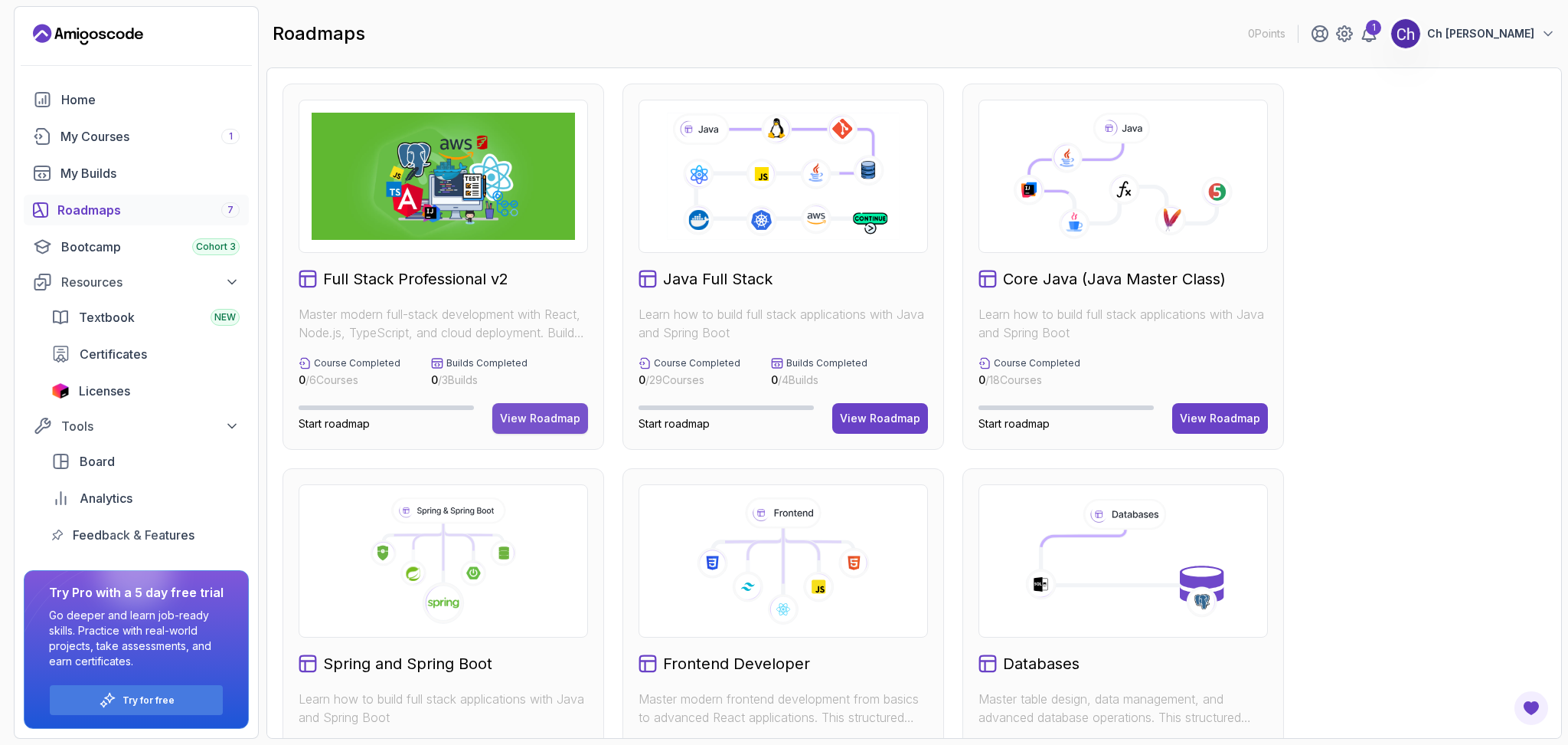
click at [523, 424] on div "View Roadmap" at bounding box center [541, 418] width 81 height 15
click at [902, 412] on div "View Roadmap" at bounding box center [881, 418] width 81 height 15
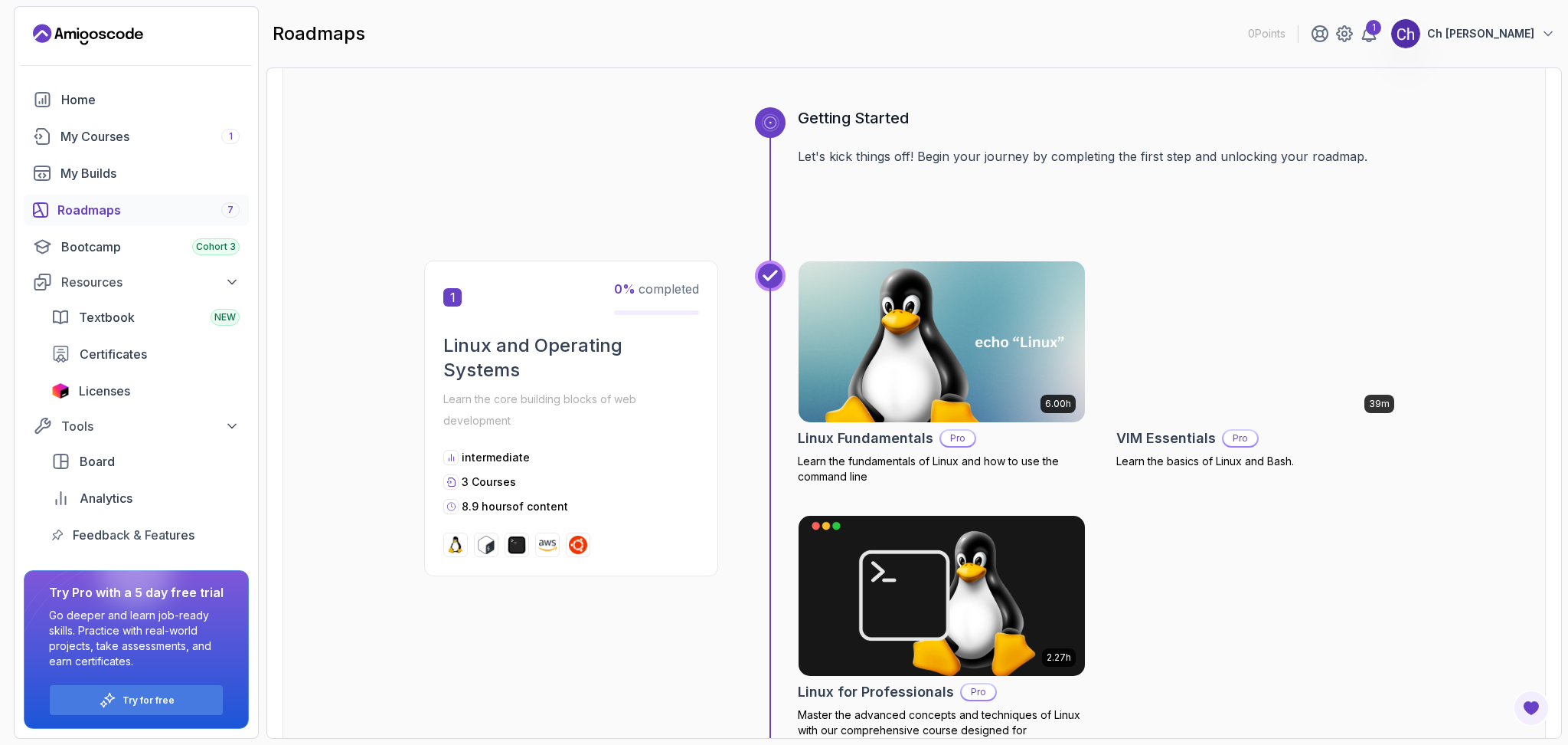
scroll to position [198, 0]
